Goal: Transaction & Acquisition: Download file/media

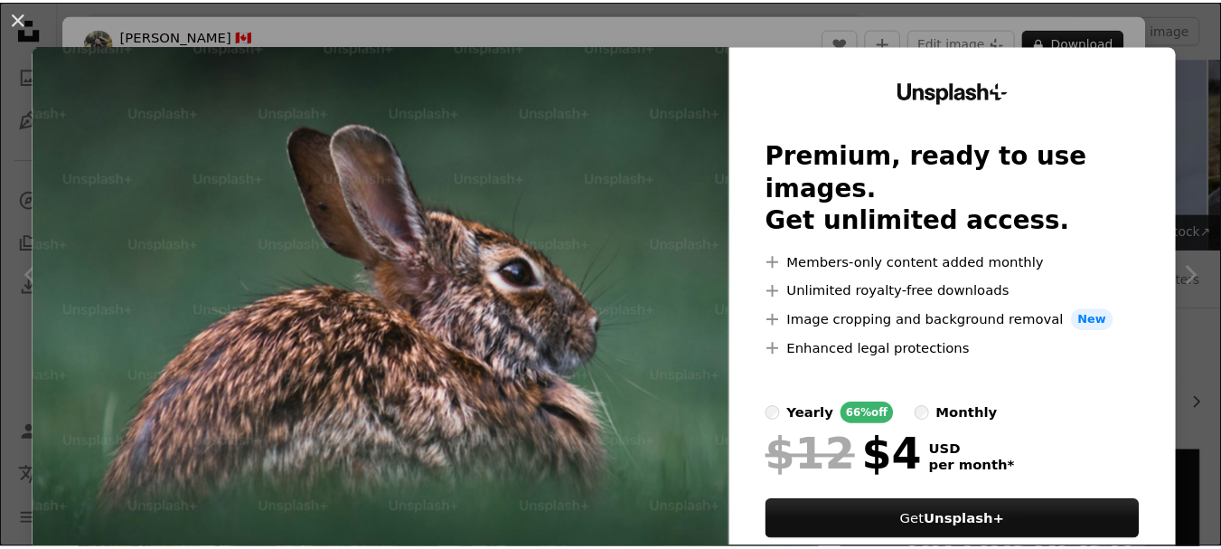
scroll to position [1652, 0]
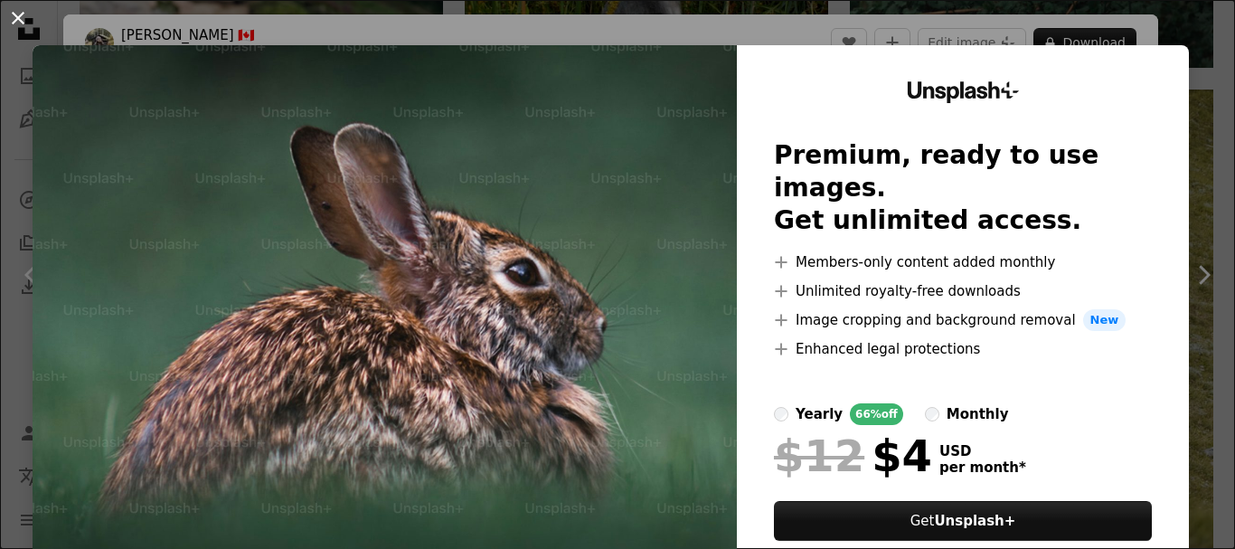
click at [13, 14] on button "An X shape" at bounding box center [18, 18] width 22 height 22
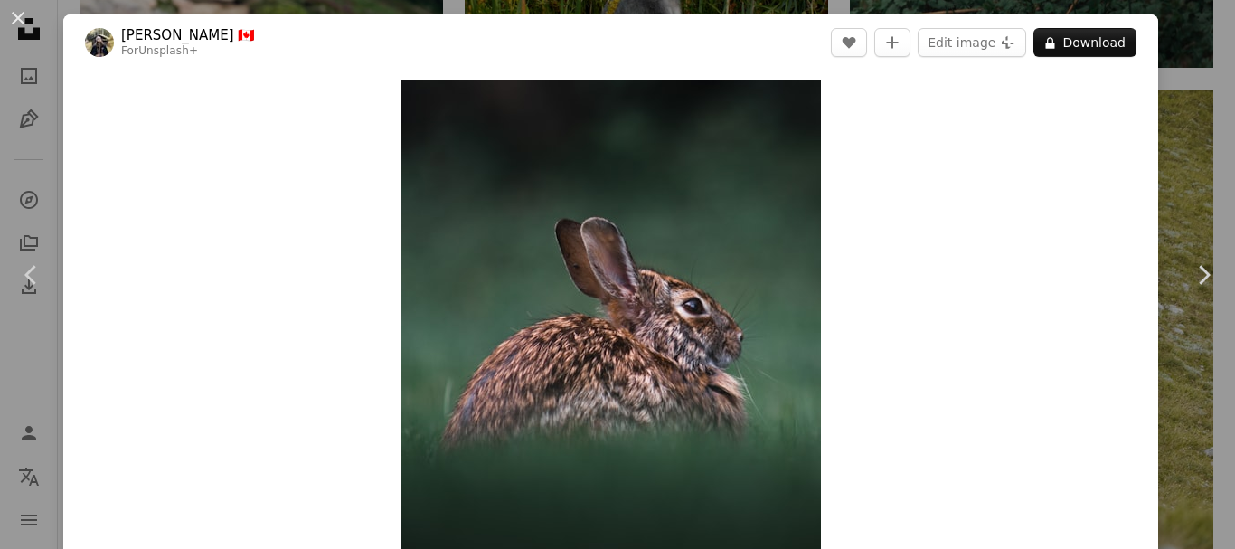
click at [1155, 89] on div "An X shape Chevron left Chevron right [PERSON_NAME] 🇨🇦 For Unsplash+ A heart A …" at bounding box center [617, 274] width 1235 height 549
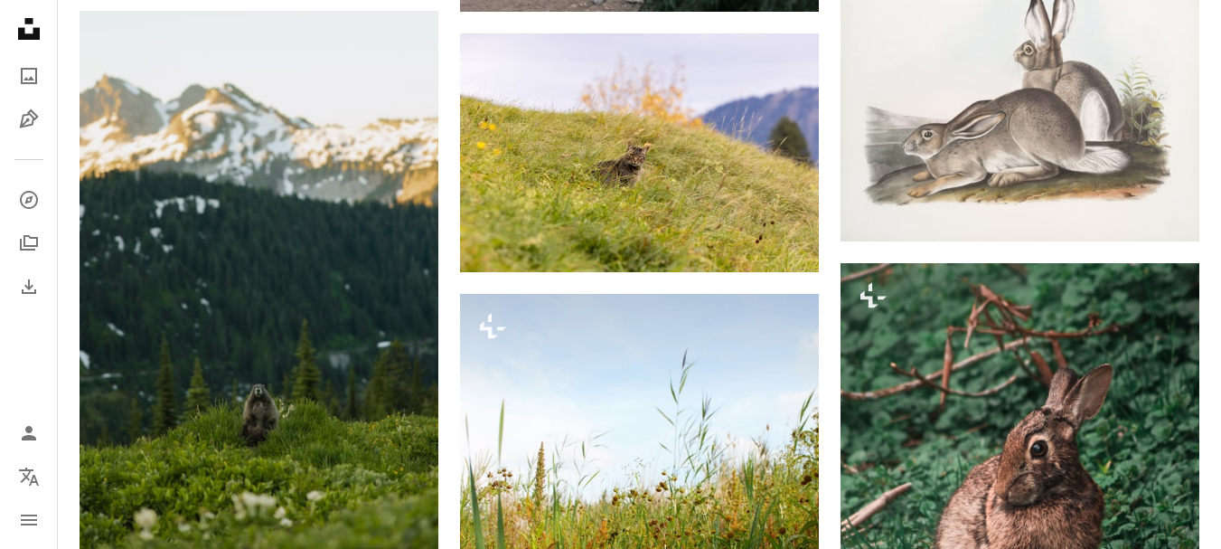
scroll to position [752, 0]
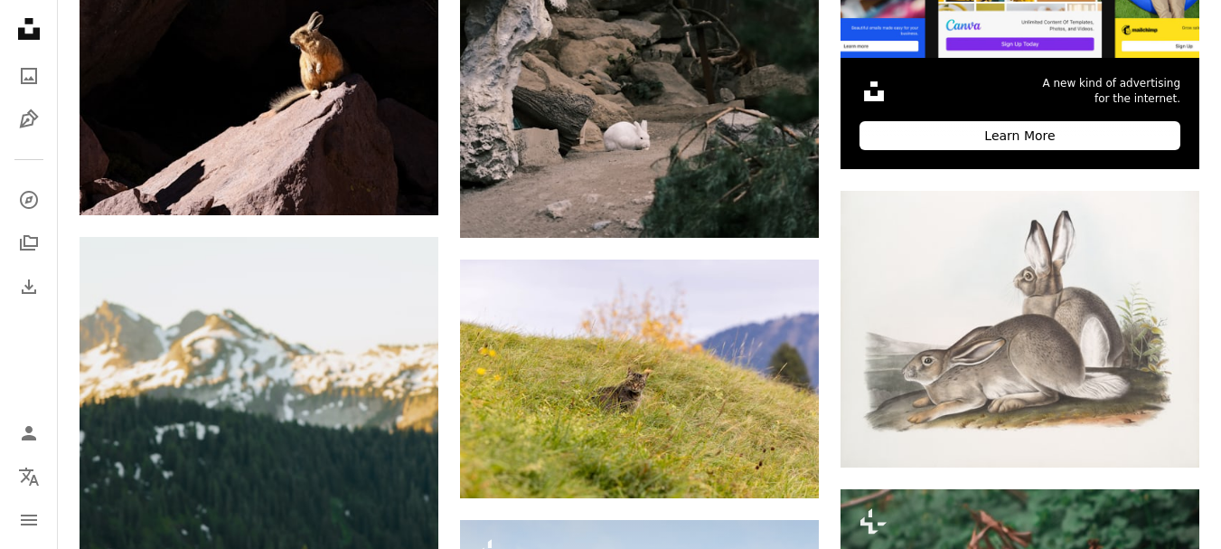
drag, startPoint x: 1219, startPoint y: 165, endPoint x: 1219, endPoint y: 147, distance: 18.1
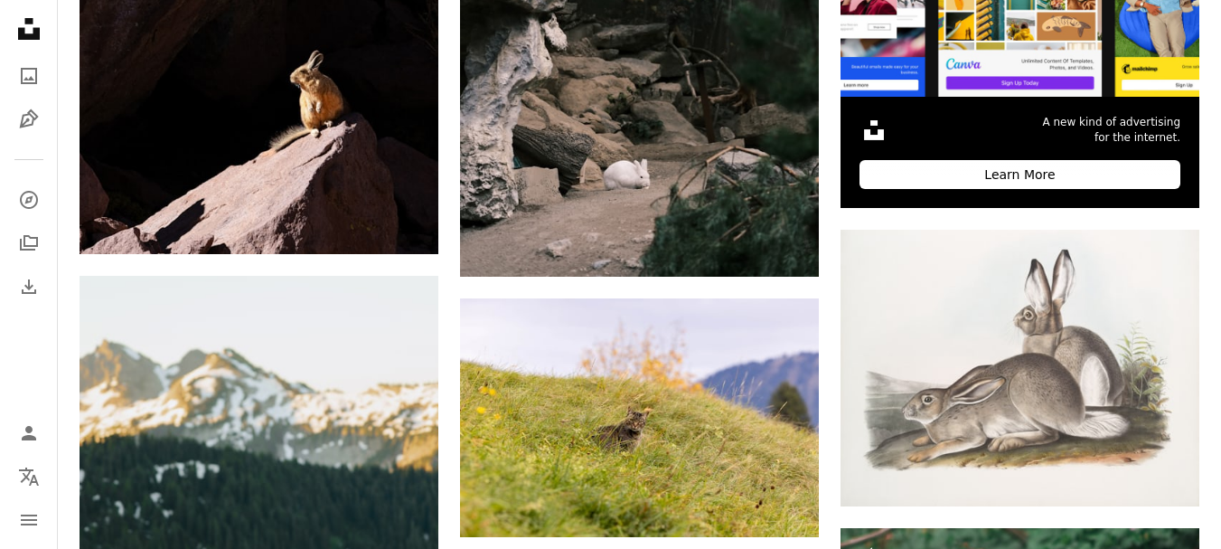
scroll to position [0, 0]
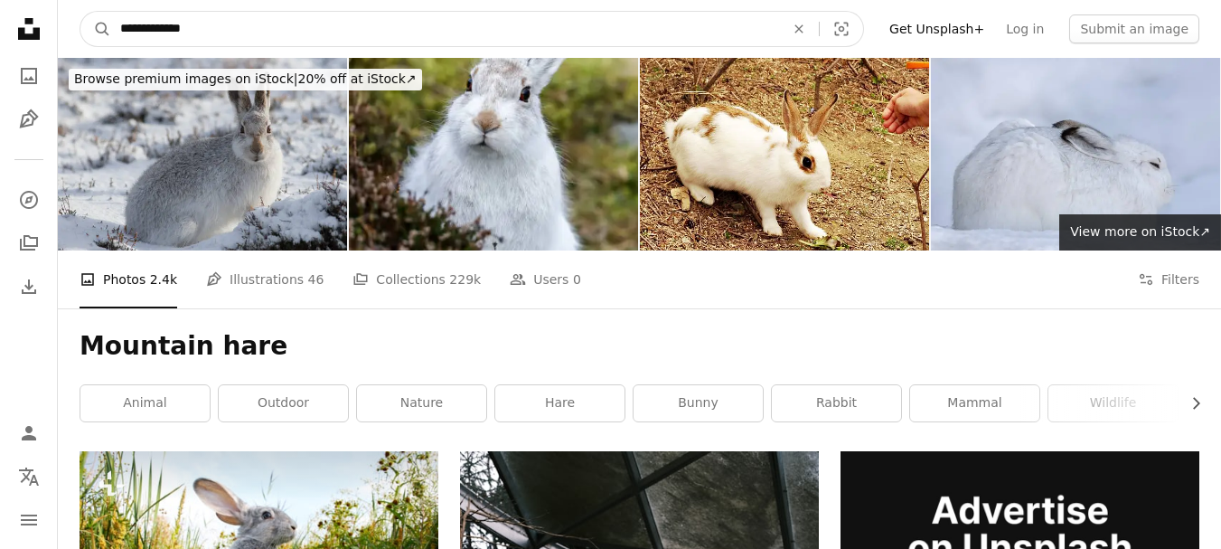
click at [560, 34] on input "**********" at bounding box center [445, 29] width 668 height 34
type input "*********"
click at [80, 12] on button "A magnifying glass" at bounding box center [95, 29] width 31 height 34
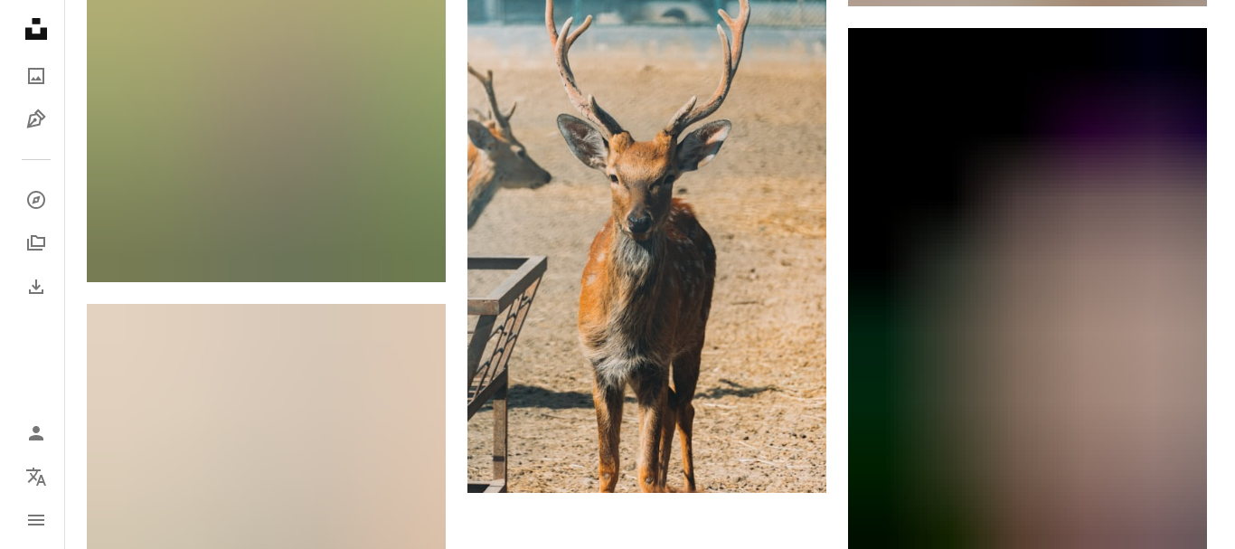
scroll to position [2226, 0]
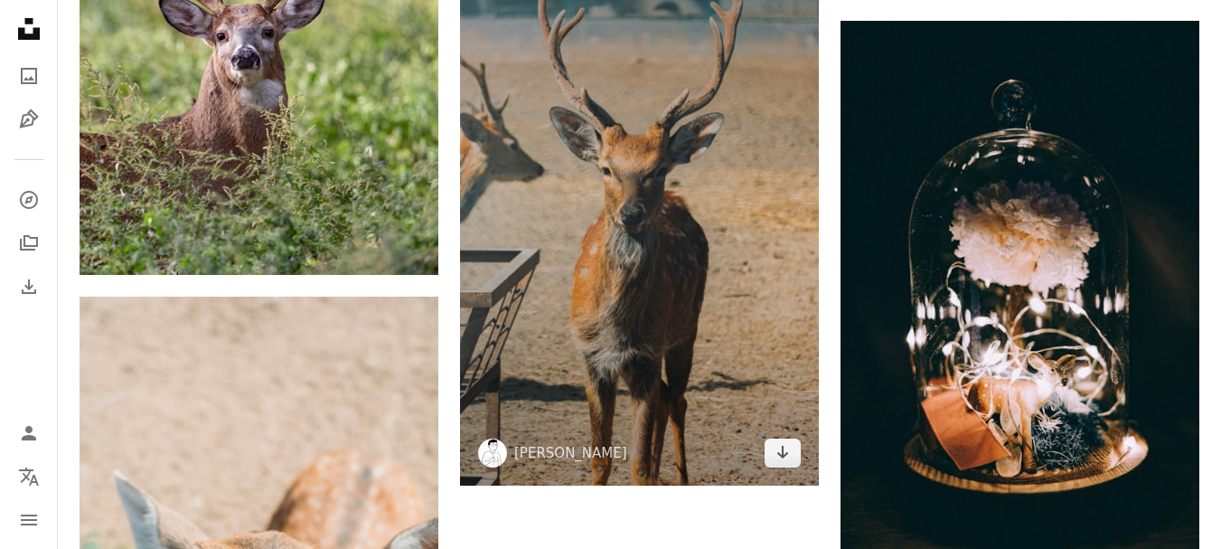
click at [728, 202] on img at bounding box center [639, 217] width 359 height 539
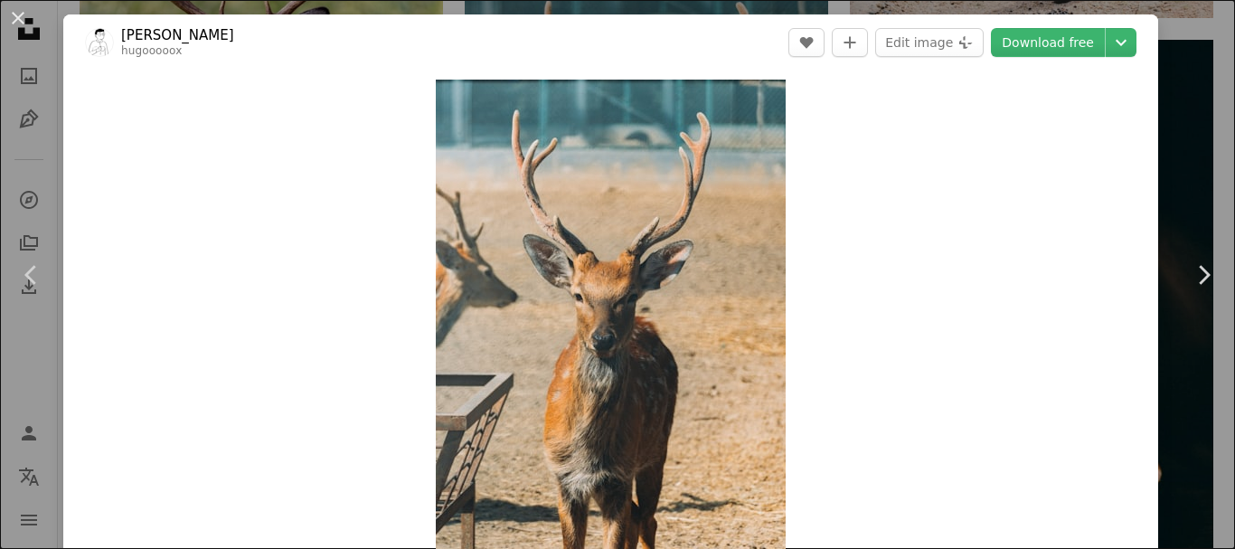
scroll to position [480, 0]
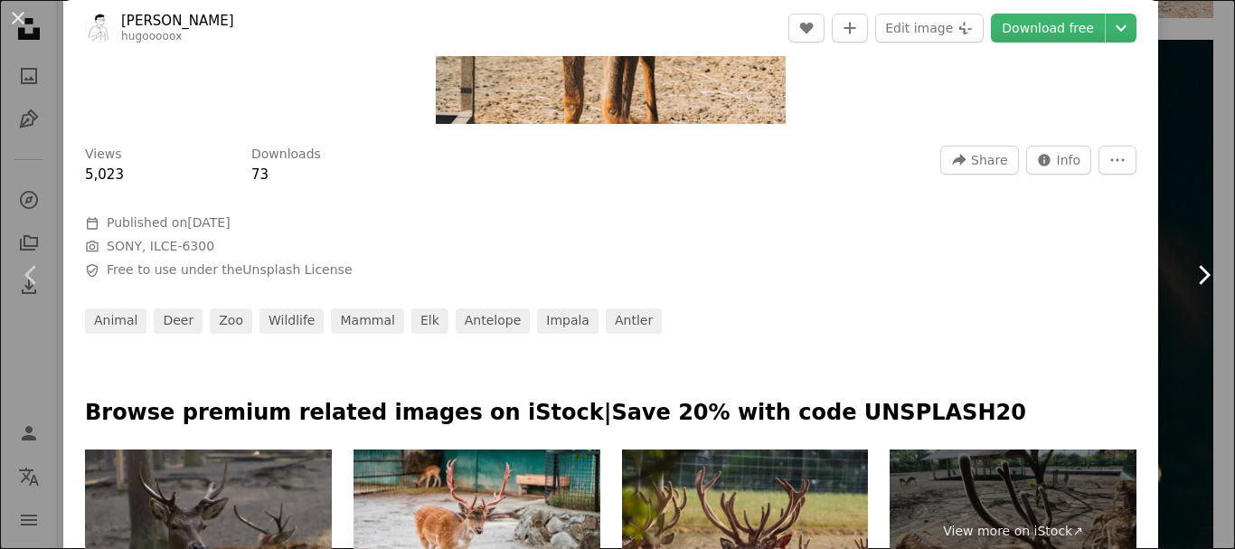
click at [1200, 203] on link "Chevron right" at bounding box center [1203, 275] width 63 height 174
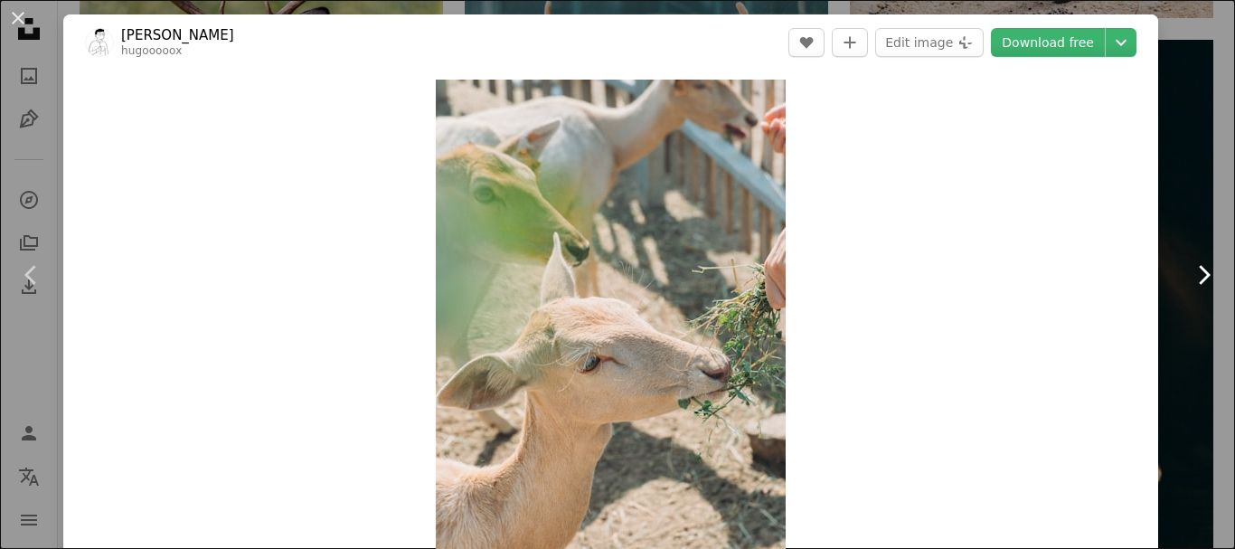
click at [1181, 297] on link "Chevron right" at bounding box center [1203, 275] width 63 height 174
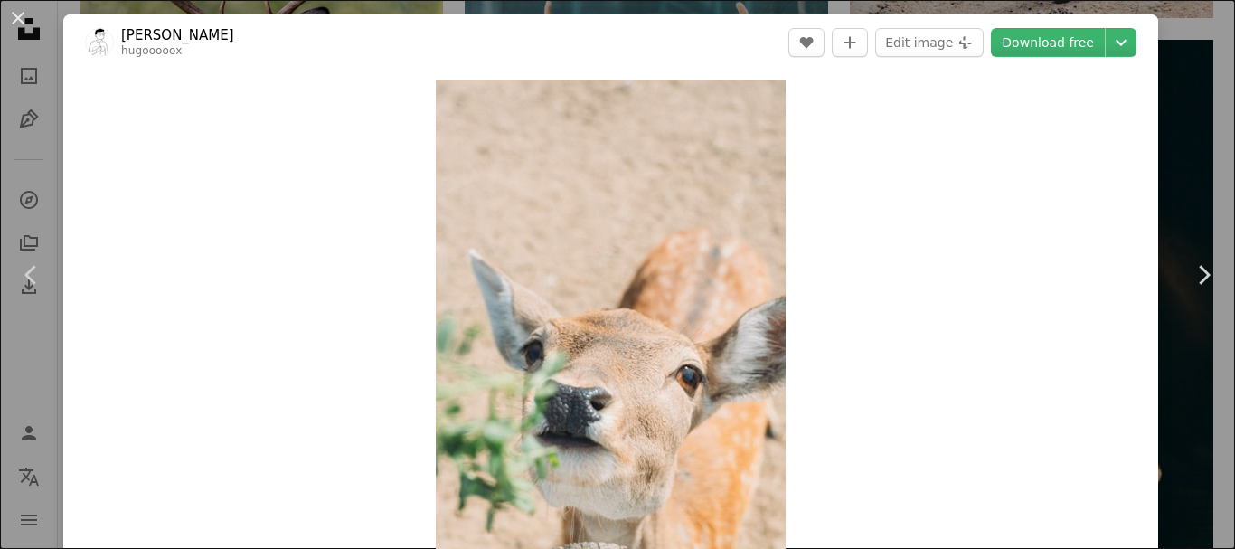
click at [14, 24] on button "An X shape" at bounding box center [18, 18] width 22 height 22
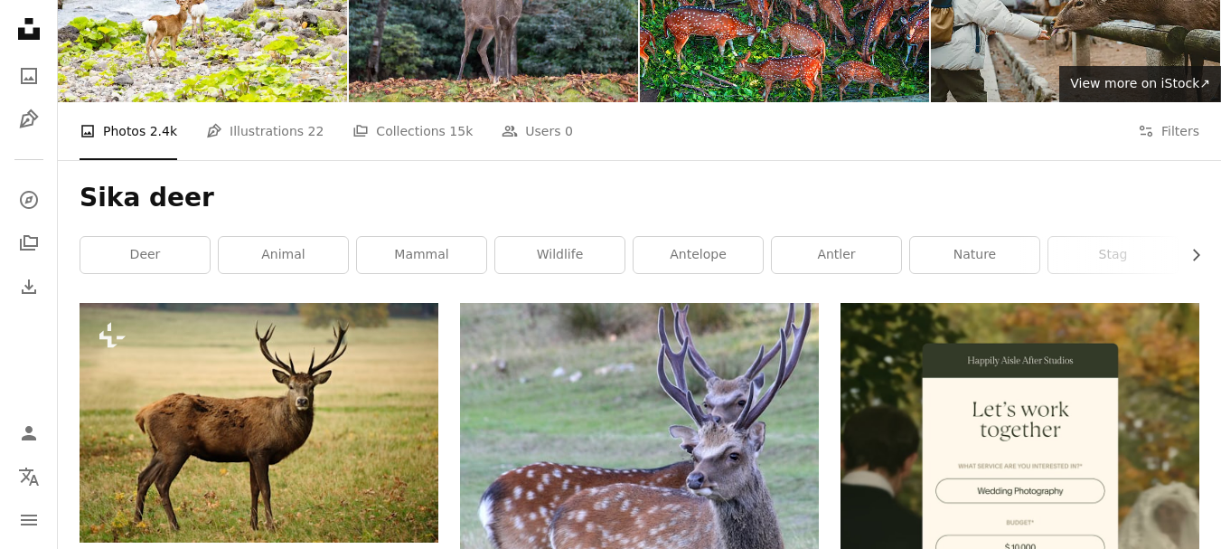
scroll to position [241, 0]
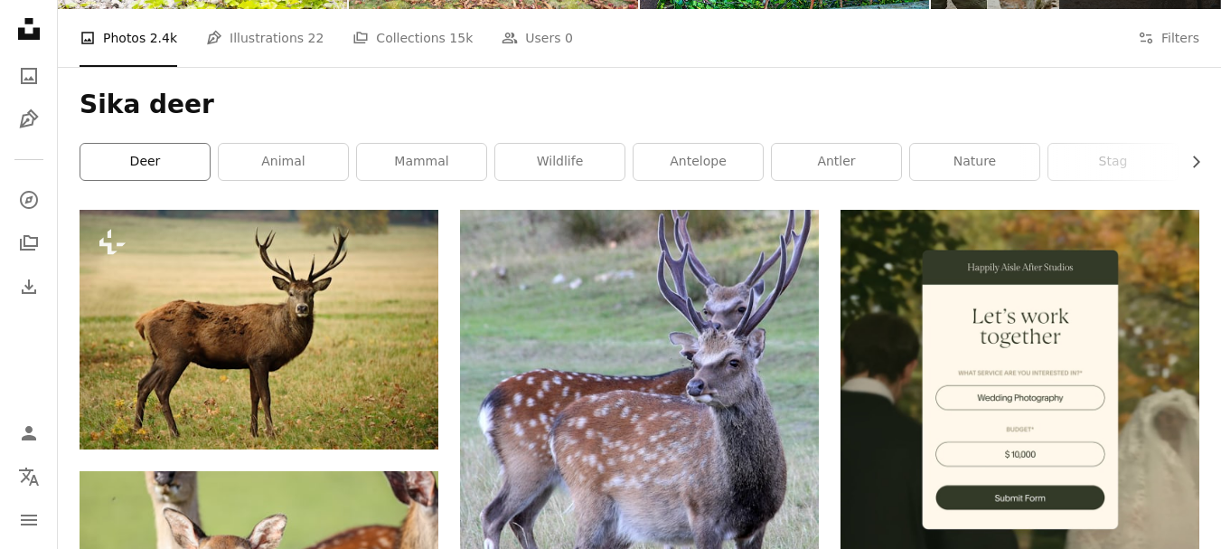
click at [147, 154] on link "deer" at bounding box center [144, 162] width 129 height 36
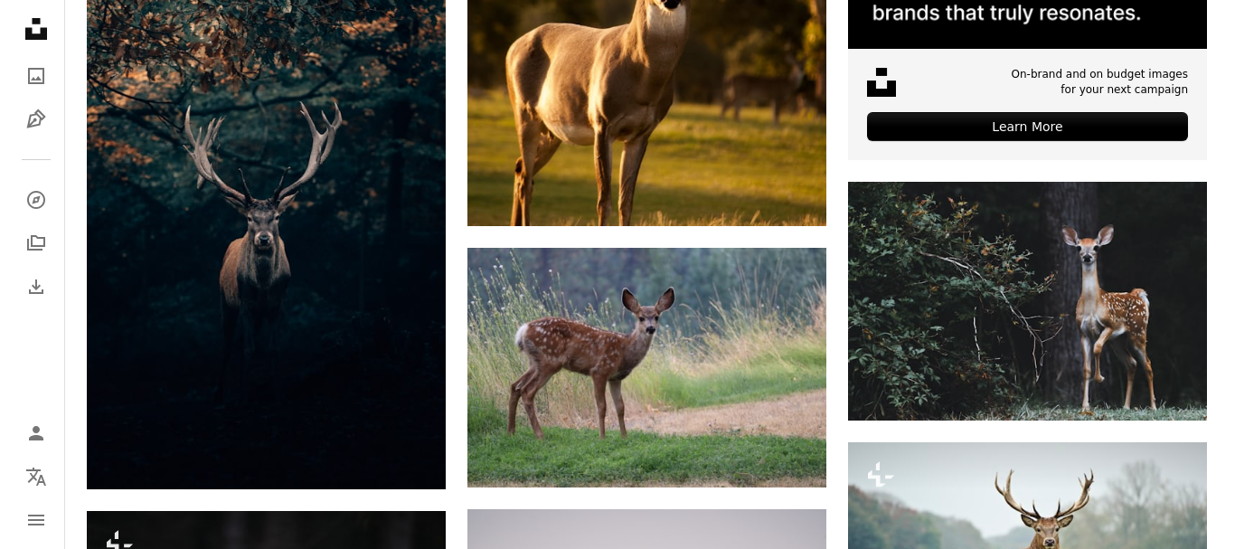
scroll to position [769, 0]
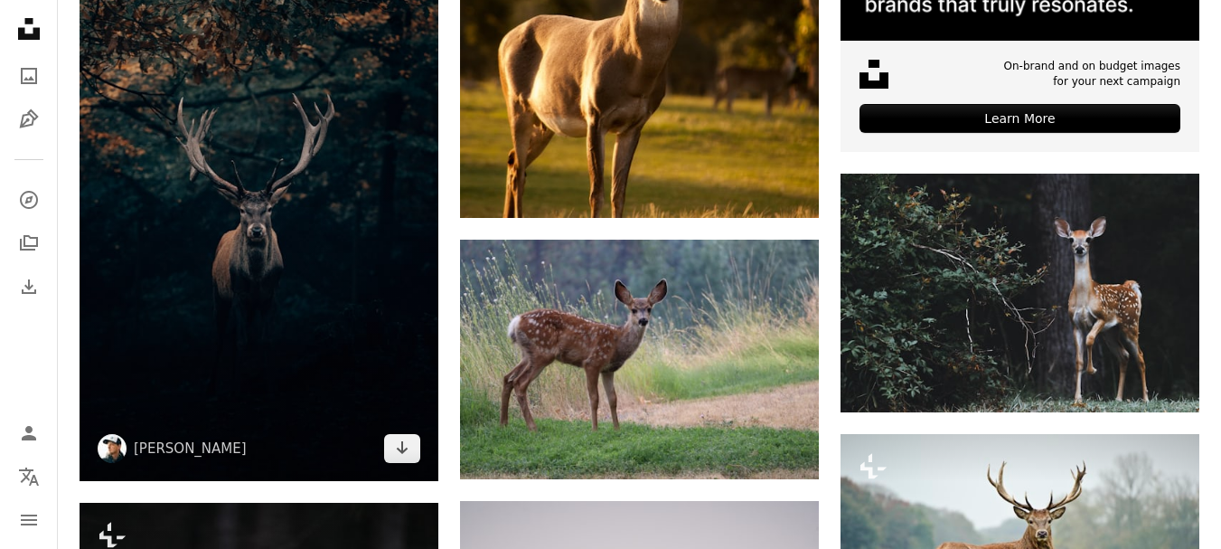
click at [244, 245] on img at bounding box center [259, 212] width 359 height 539
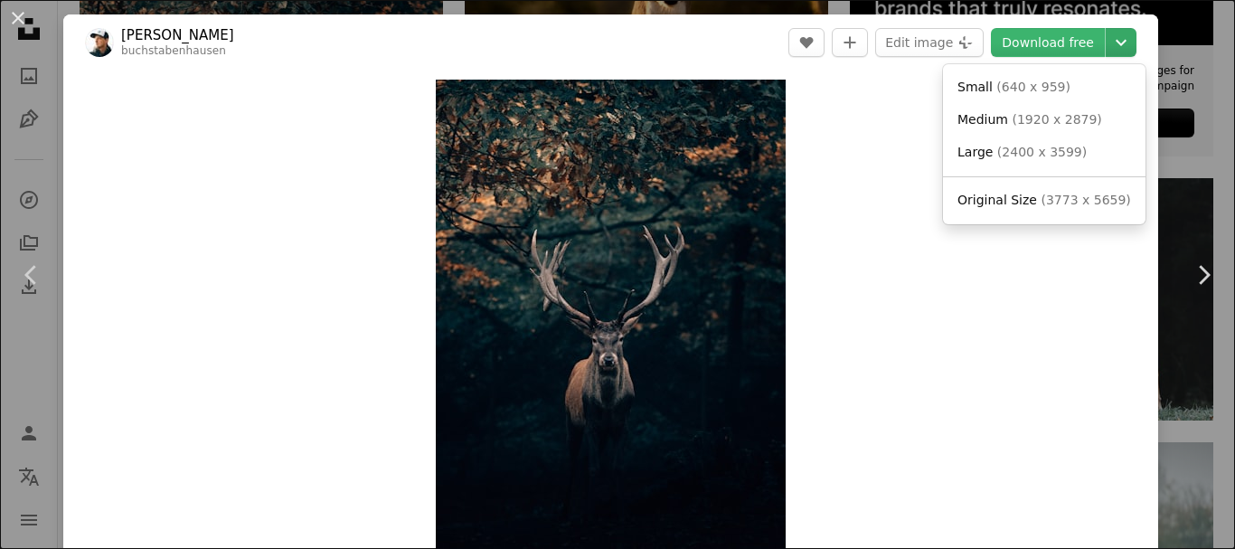
click at [1108, 41] on icon "Chevron down" at bounding box center [1120, 43] width 29 height 22
click at [1045, 199] on span "( 3773 x 5659 )" at bounding box center [1084, 200] width 89 height 14
